Goal: Navigation & Orientation: Find specific page/section

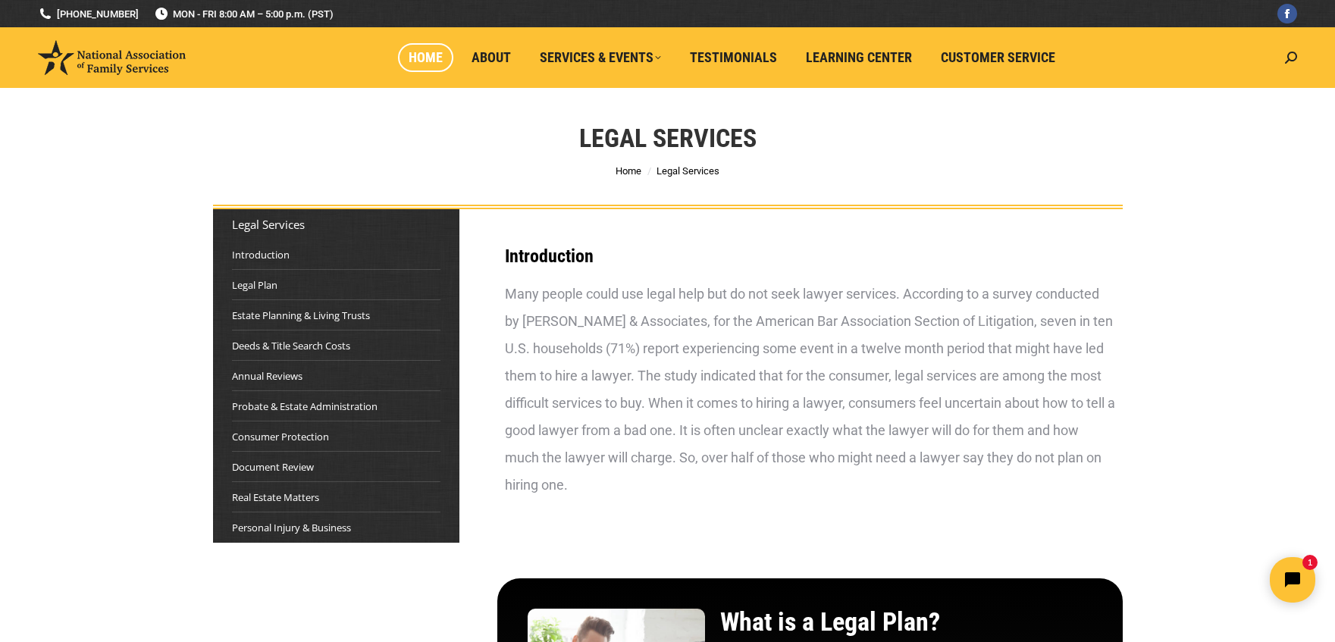
click at [420, 61] on span "Home" at bounding box center [426, 57] width 34 height 17
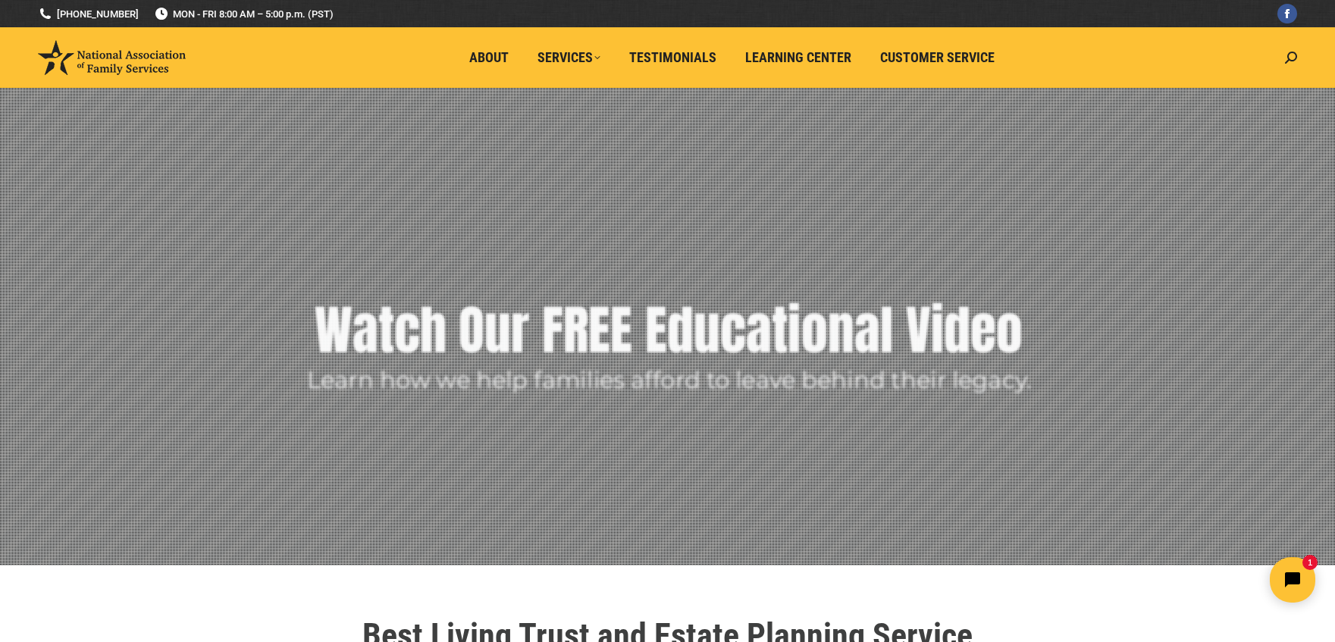
click at [1205, 58] on ul "About Services LEGAL SERVICES FINANCIAL SERVICES PLAN BENEFIT GUIDES Testimonia…" at bounding box center [735, 57] width 1084 height 61
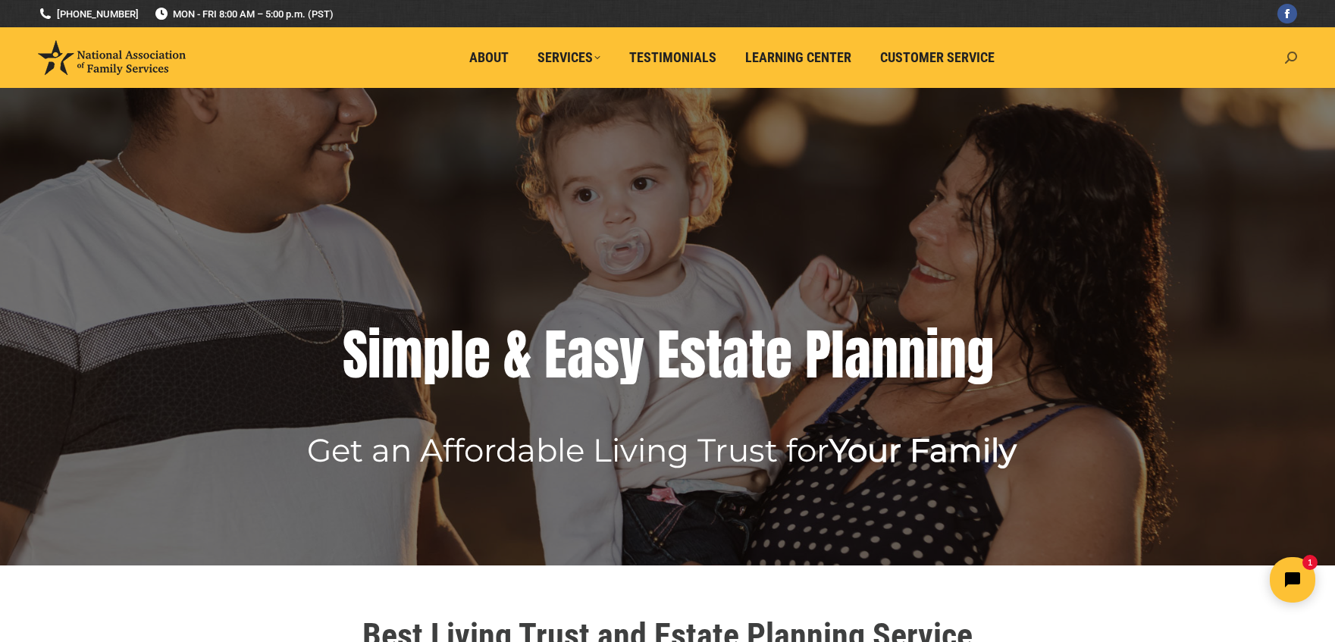
click at [1290, 55] on icon at bounding box center [1291, 58] width 12 height 12
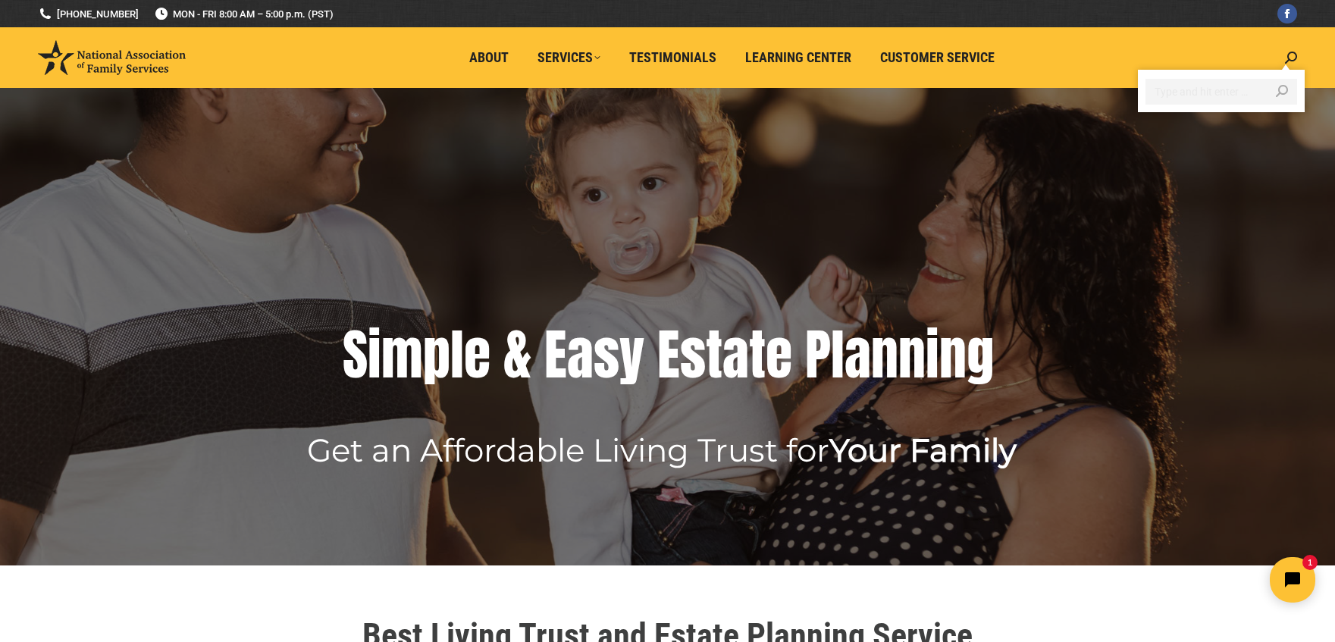
click at [1213, 94] on input "Search" at bounding box center [1222, 92] width 152 height 26
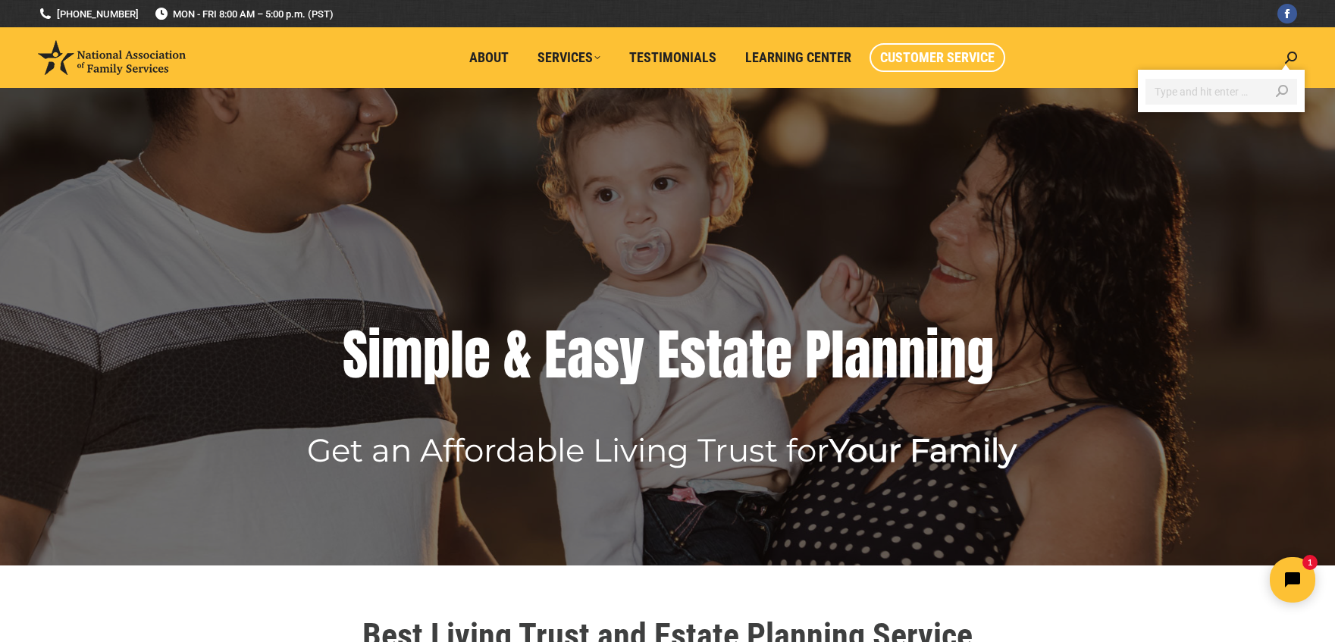
click at [902, 58] on span "Customer Service" at bounding box center [937, 57] width 114 height 17
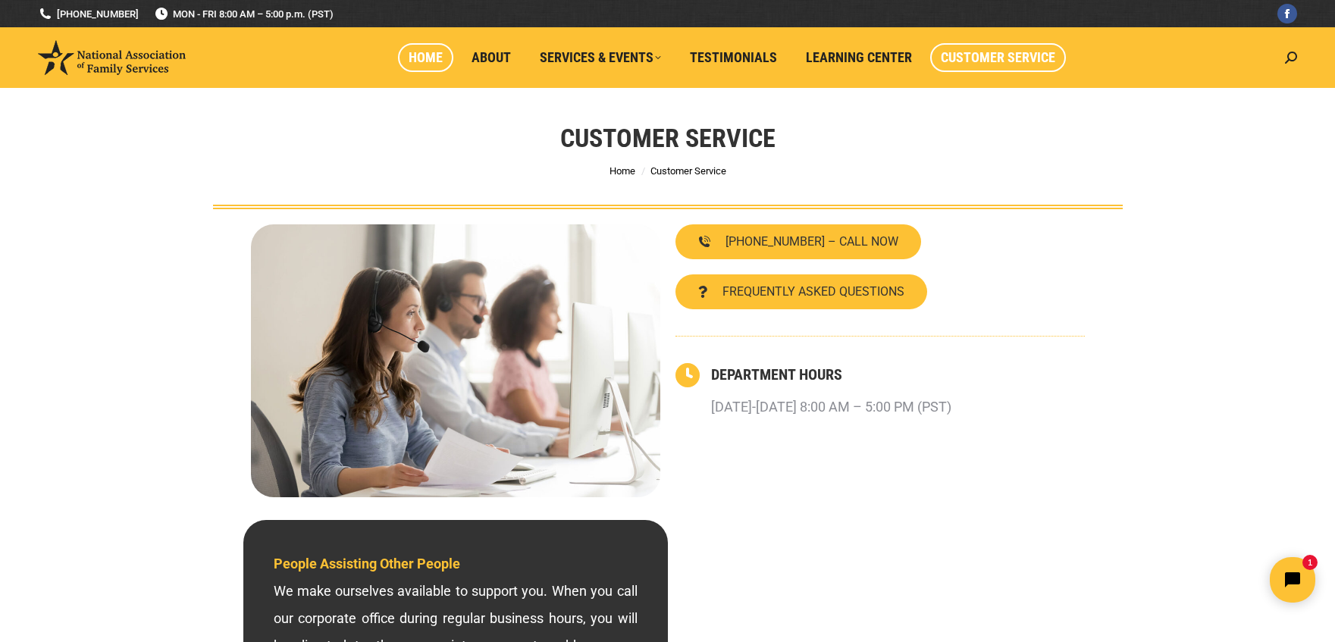
click at [425, 55] on span "Home" at bounding box center [426, 57] width 34 height 17
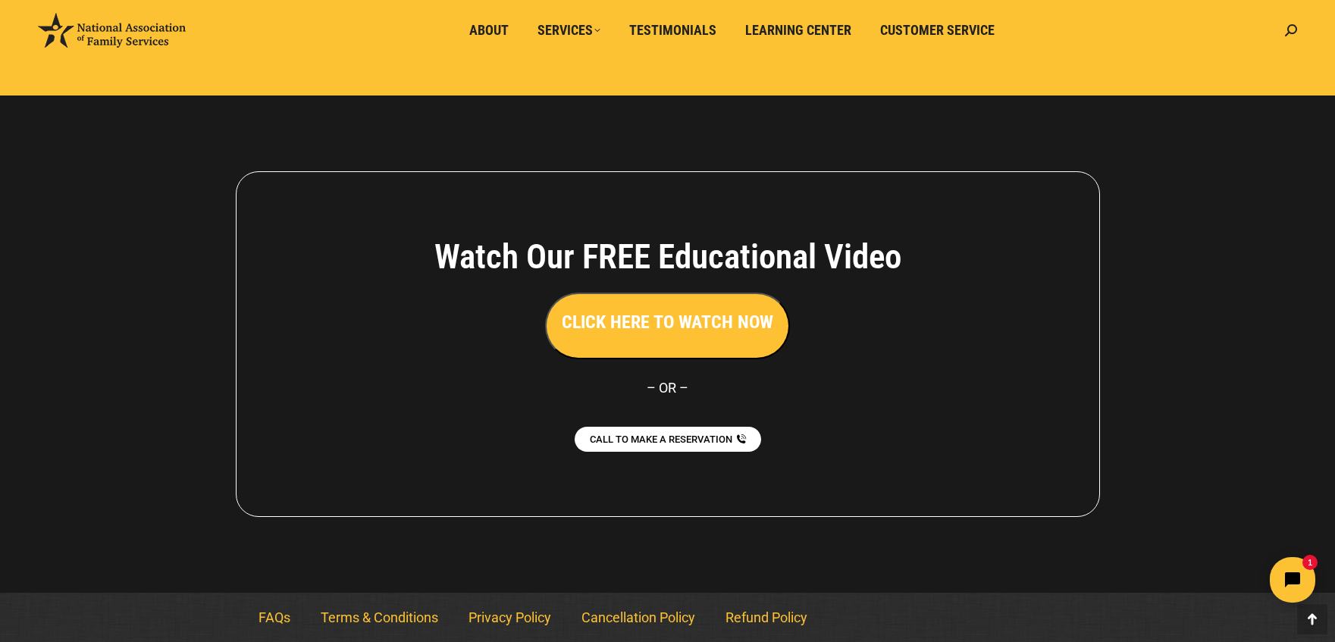
scroll to position [3341, 0]
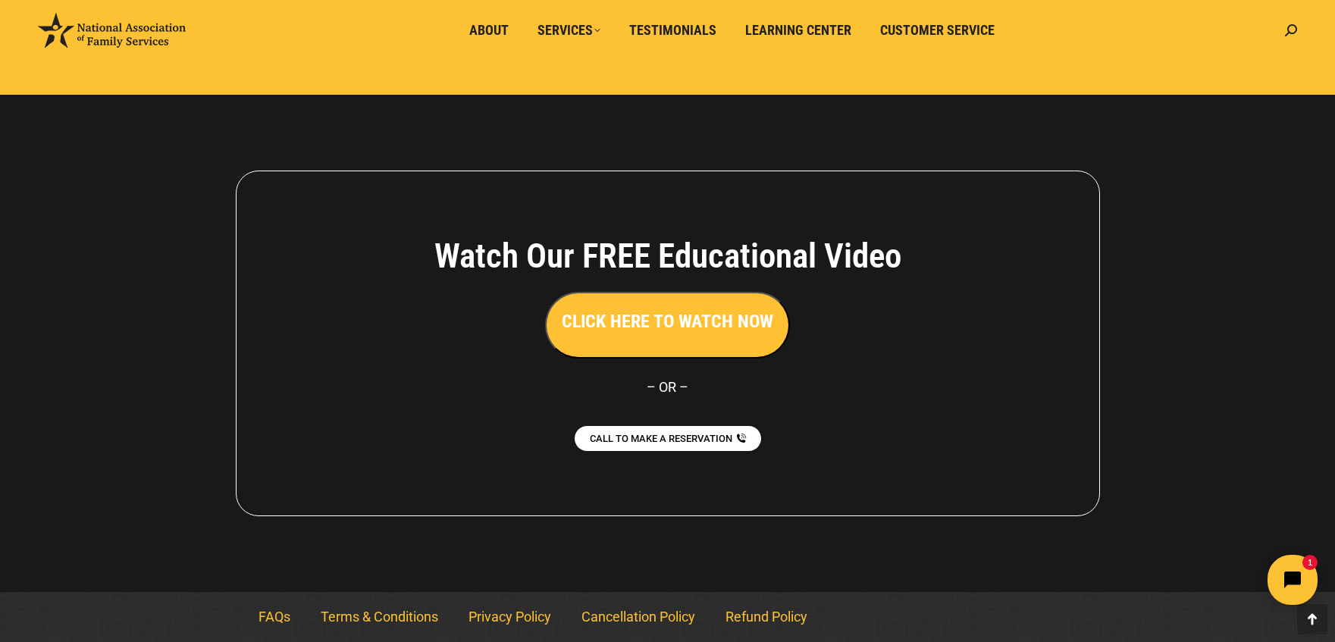
click at [1291, 572] on icon "Open chat widget" at bounding box center [1302, 581] width 24 height 24
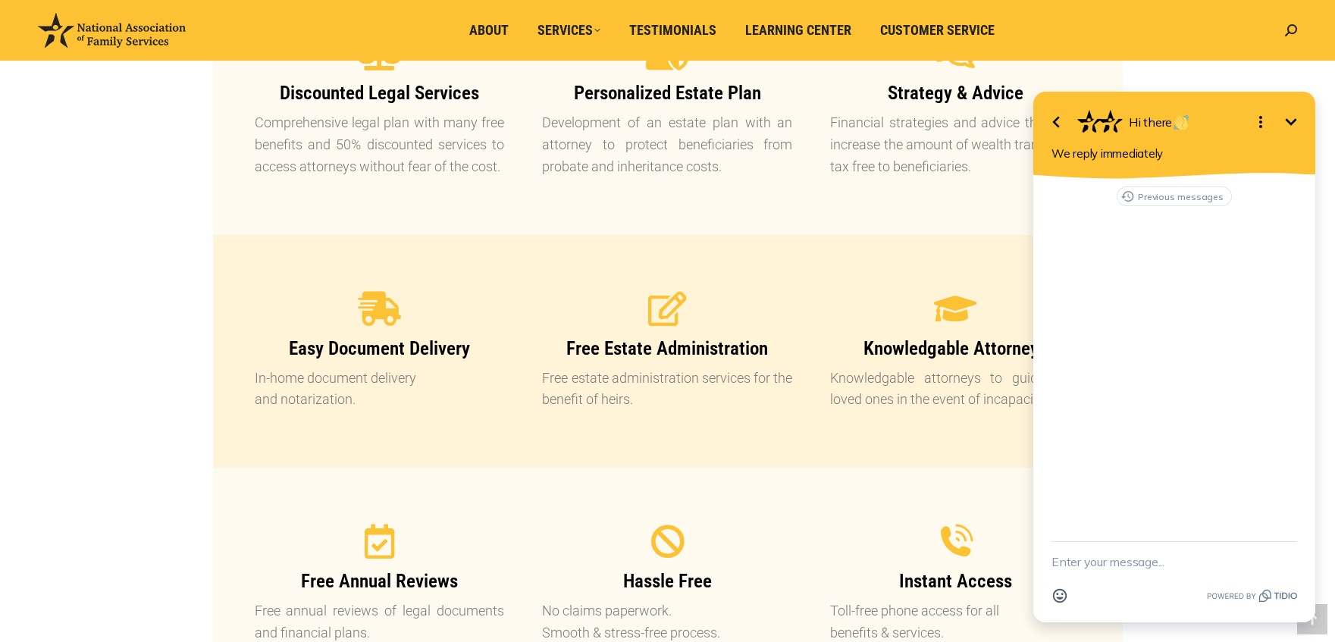
scroll to position [1293, 0]
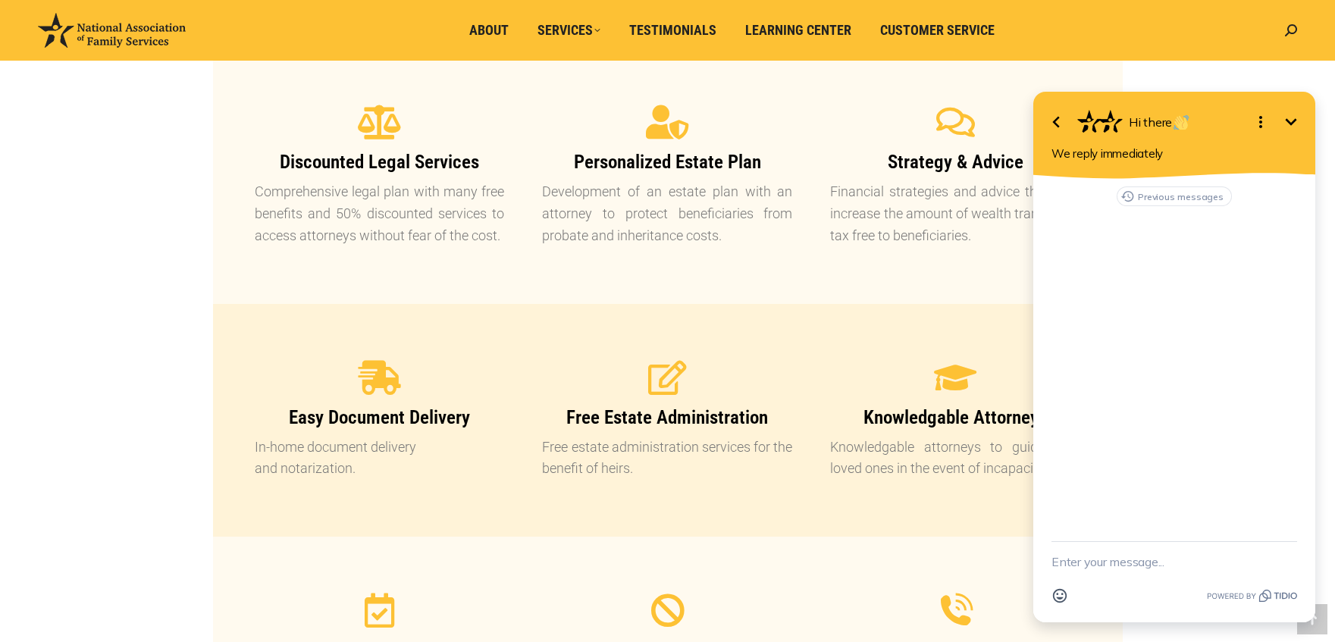
click at [1294, 124] on icon "Minimize" at bounding box center [1291, 122] width 18 height 18
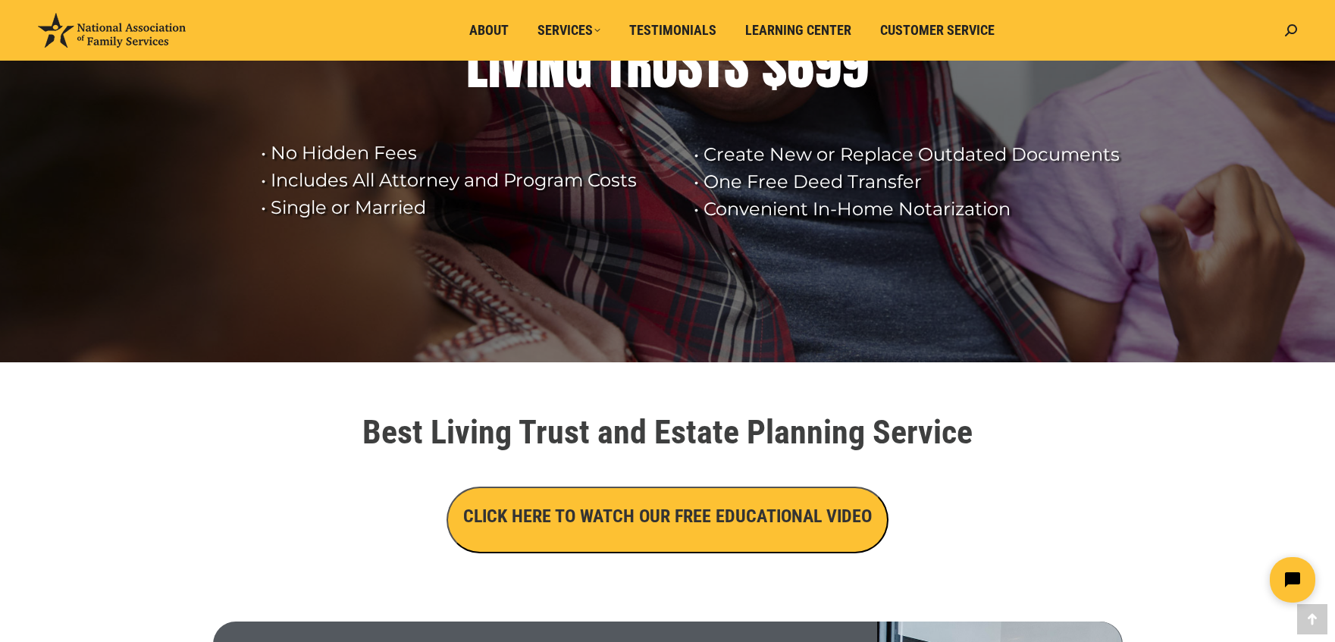
scroll to position [0, 0]
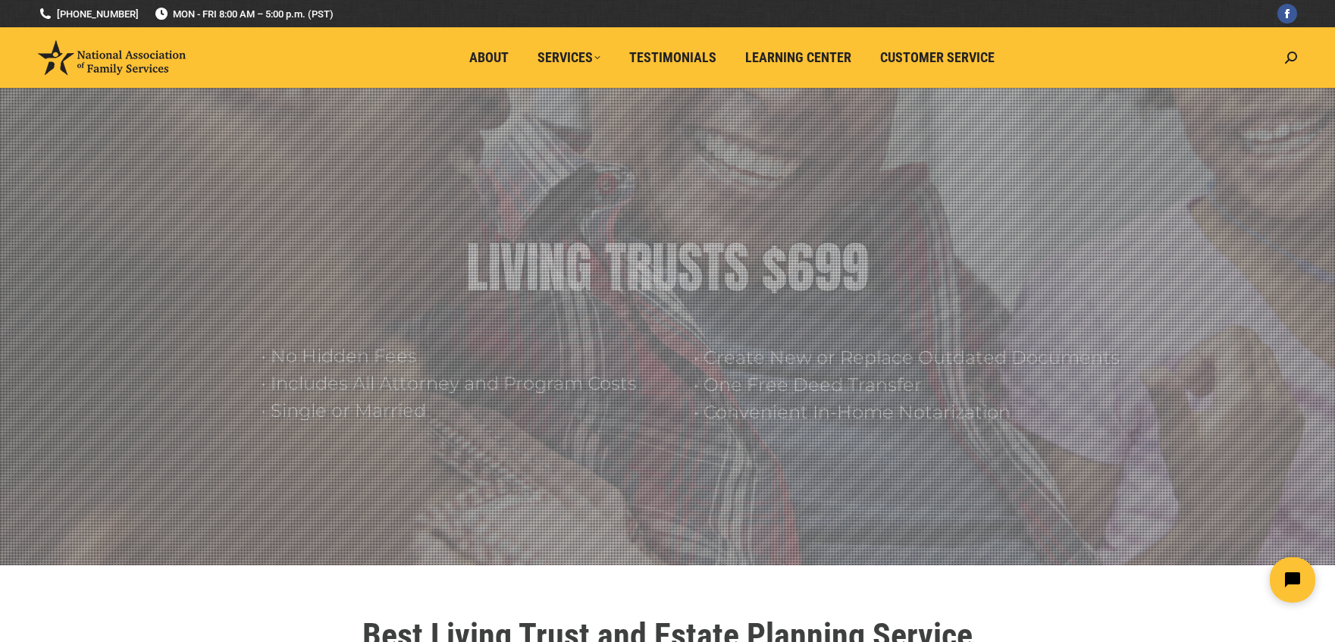
click at [122, 60] on img at bounding box center [112, 57] width 148 height 35
